Goal: Navigation & Orientation: Find specific page/section

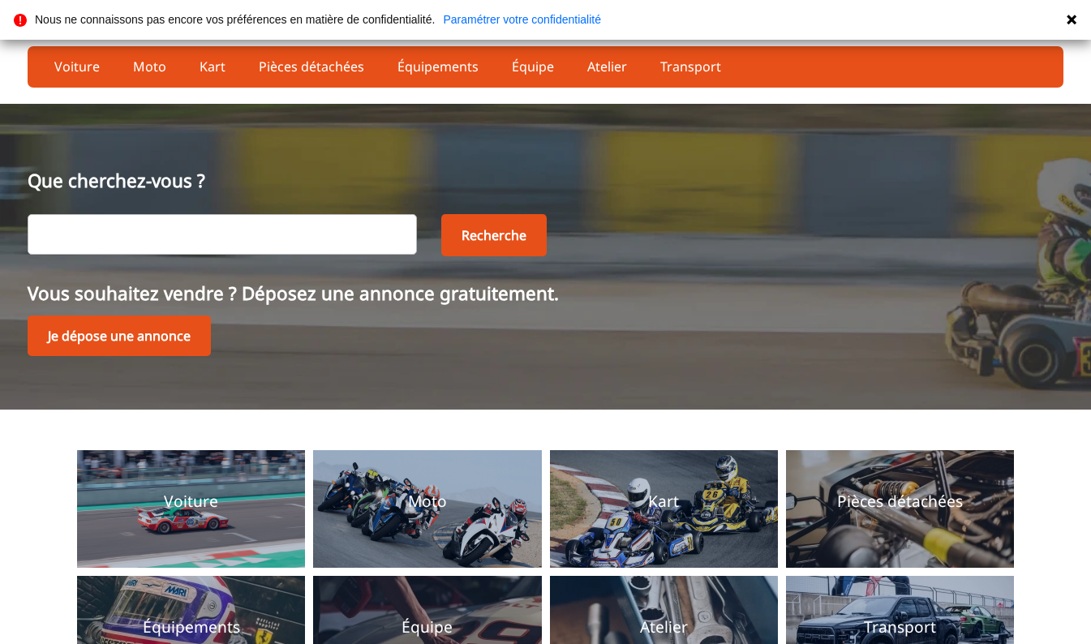
click at [260, 232] on input "text" at bounding box center [222, 234] width 389 height 41
type input "bmw"
click at [471, 230] on button "Recherche" at bounding box center [493, 235] width 105 height 42
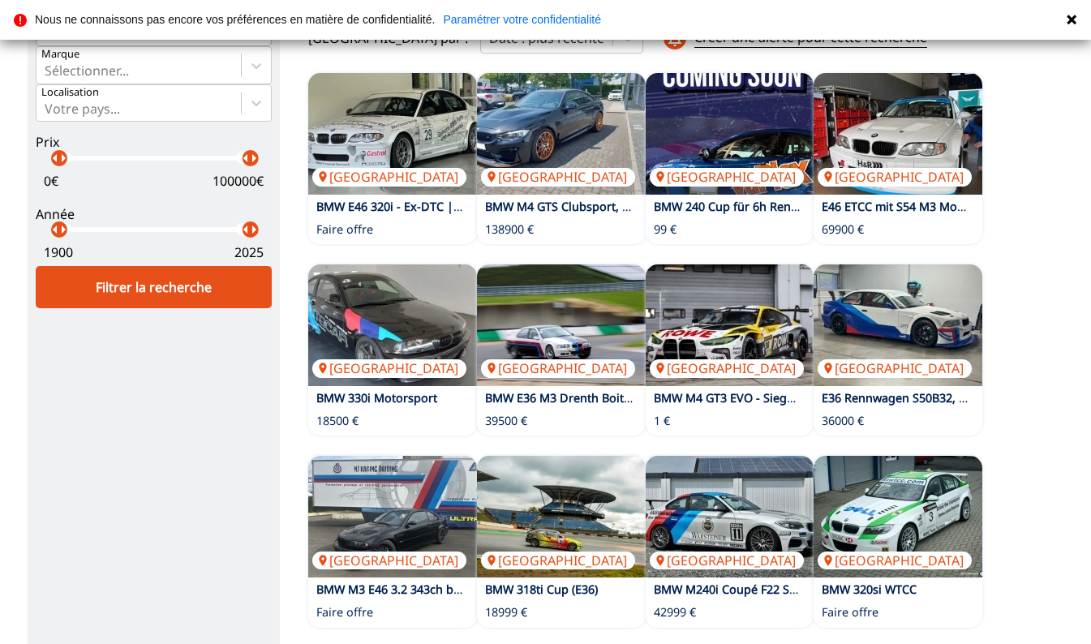
scroll to position [168, 0]
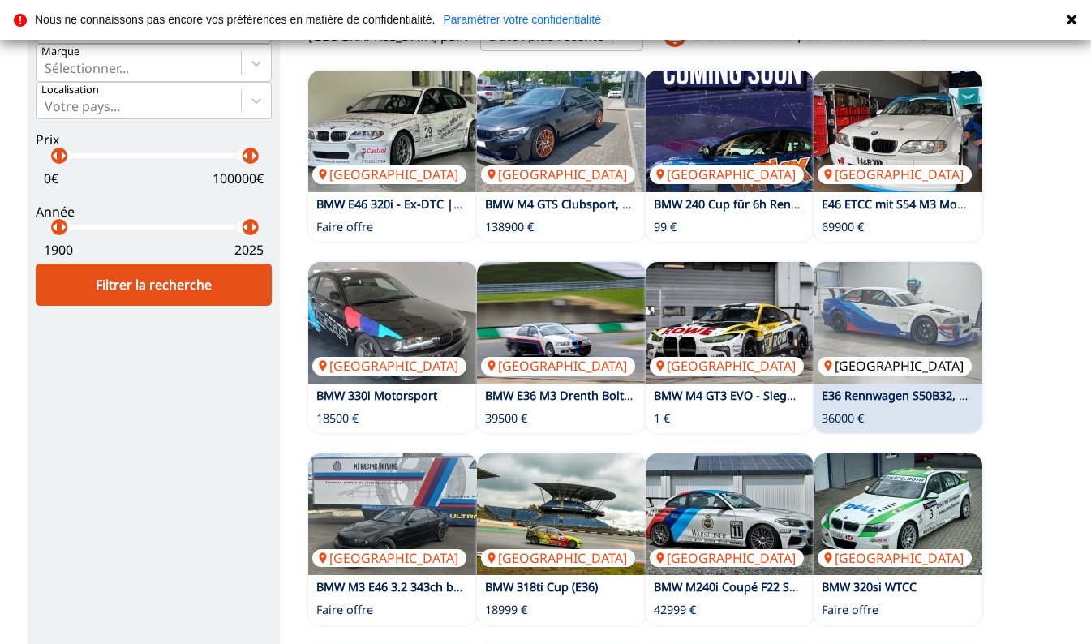
click at [895, 311] on img at bounding box center [897, 323] width 169 height 122
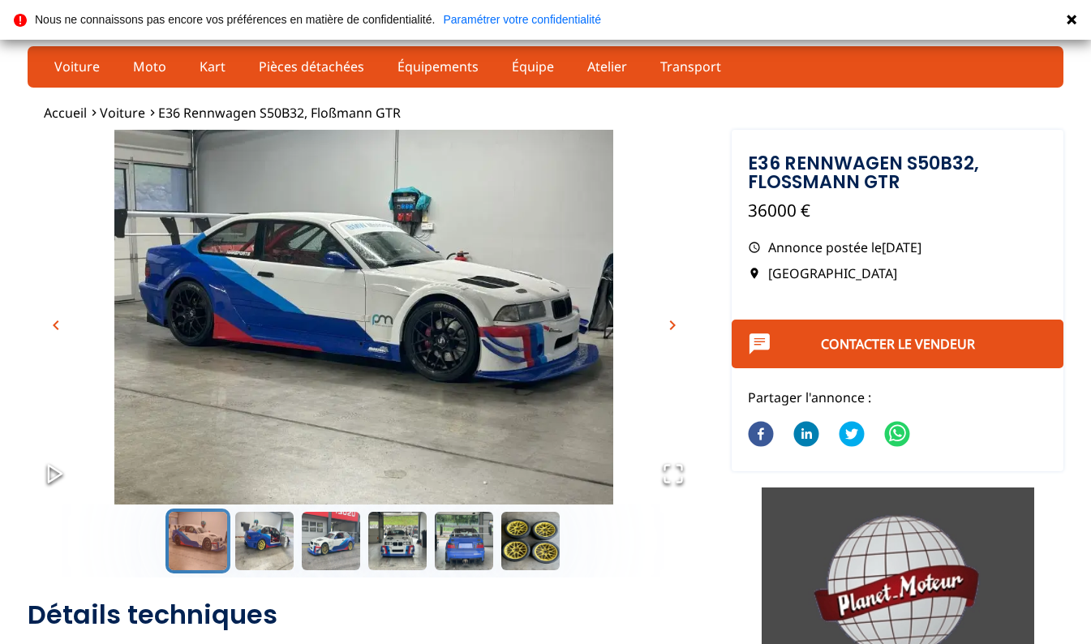
click at [677, 322] on span "chevron_right" at bounding box center [672, 324] width 19 height 19
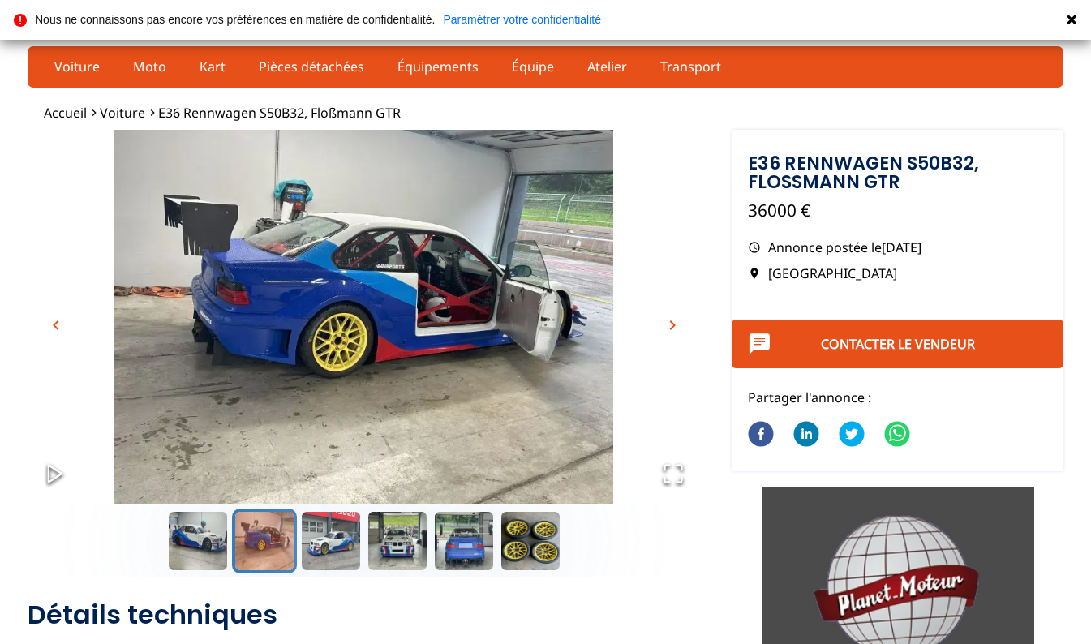
click at [677, 322] on span "chevron_right" at bounding box center [672, 324] width 19 height 19
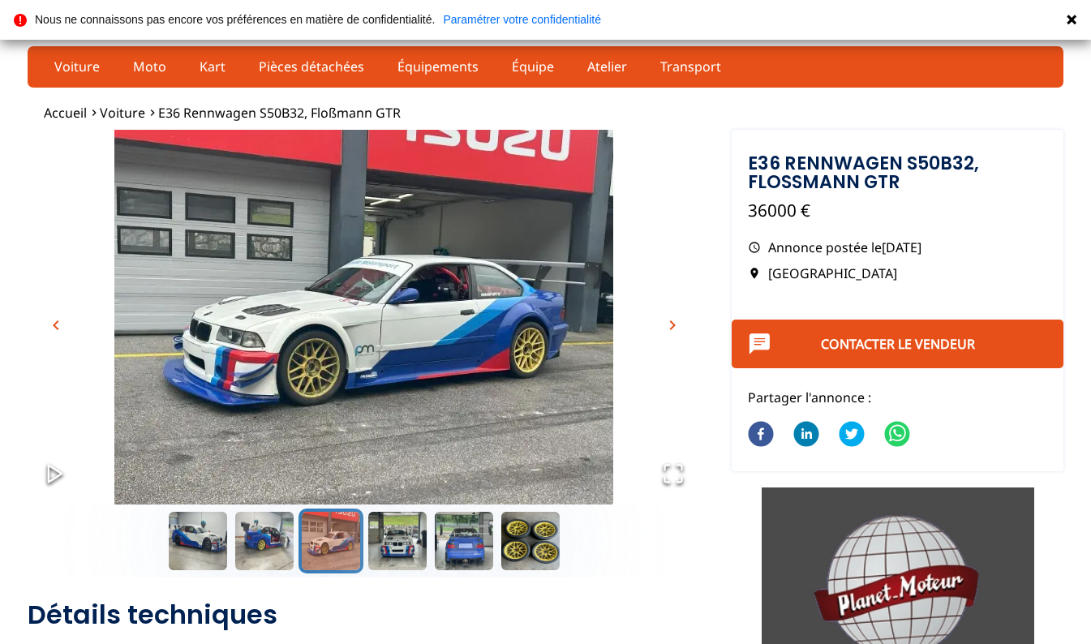
click at [677, 322] on span "chevron_right" at bounding box center [672, 324] width 19 height 19
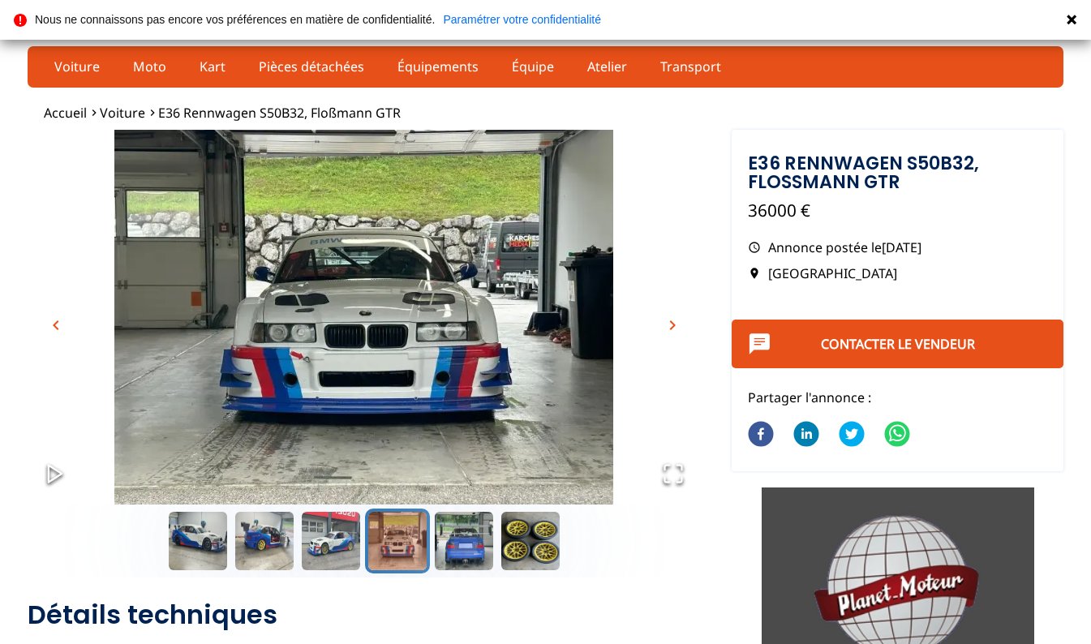
click at [677, 322] on span "chevron_right" at bounding box center [672, 324] width 19 height 19
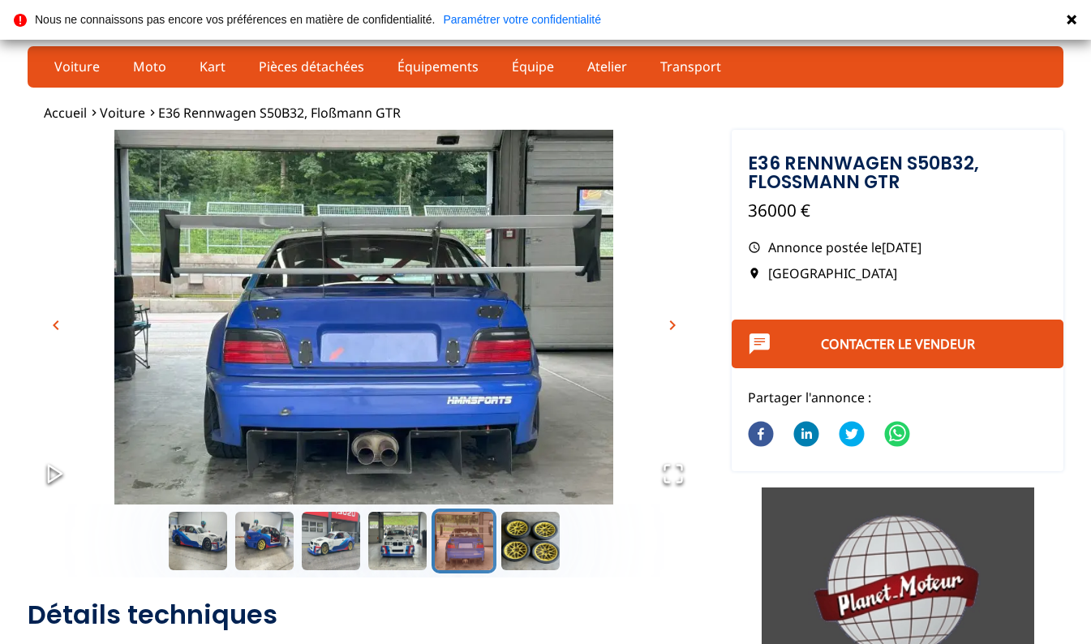
click at [677, 322] on span "chevron_right" at bounding box center [672, 324] width 19 height 19
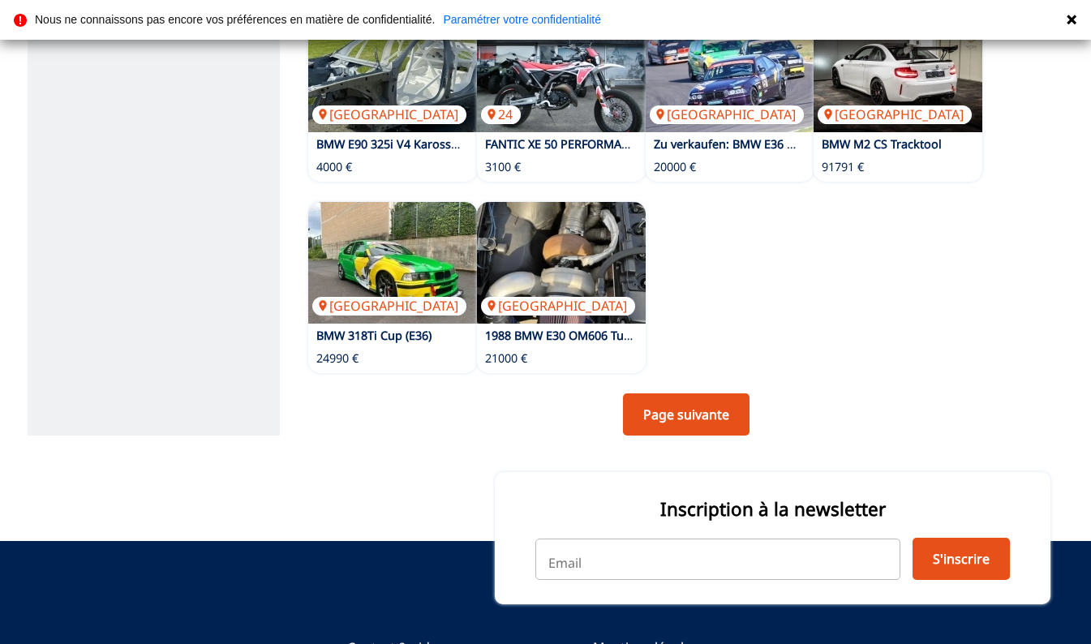
scroll to position [804, 0]
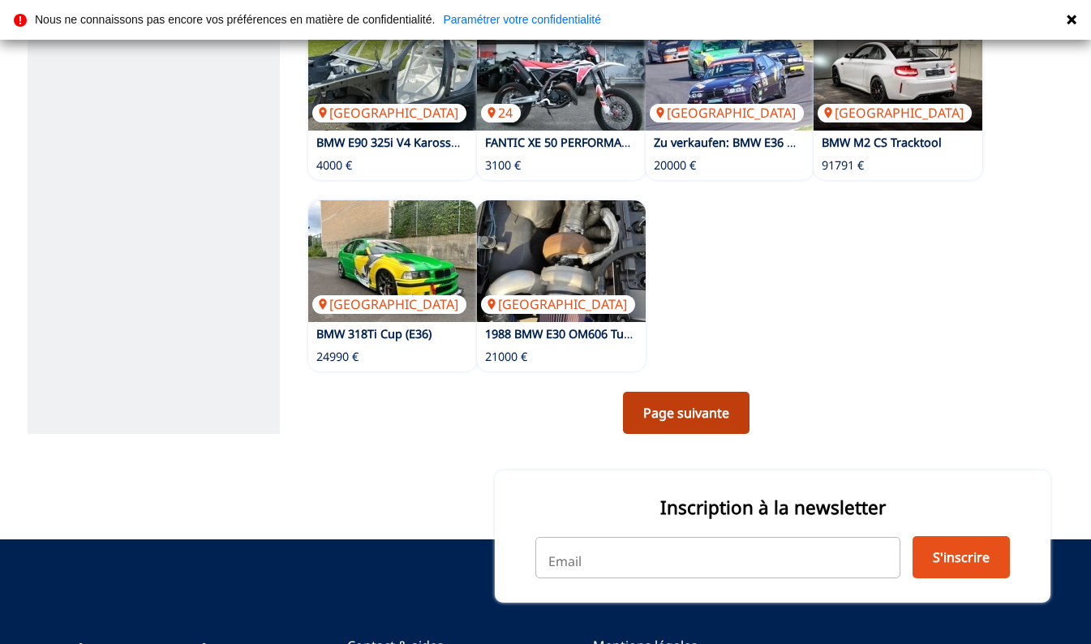
click at [691, 408] on link "Page suivante" at bounding box center [686, 413] width 127 height 42
